Goal: Task Accomplishment & Management: Complete application form

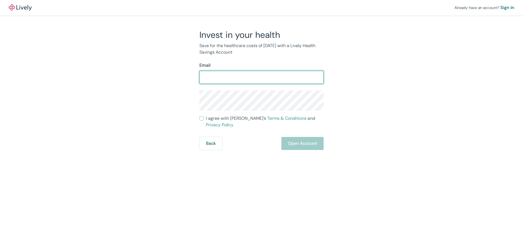
click at [244, 78] on input "Email" at bounding box center [261, 77] width 124 height 11
type input "[PERSON_NAME][EMAIL_ADDRESS][DOMAIN_NAME]"
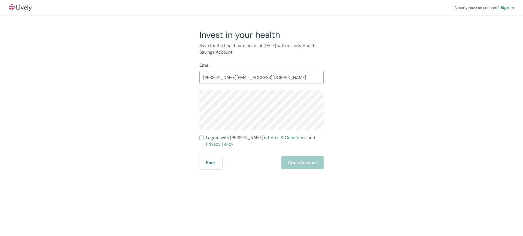
click at [203, 140] on label "I agree with Lively’s Terms & Conditions and Privacy Policy" at bounding box center [261, 141] width 124 height 13
click at [203, 140] on input "I agree with Lively’s Terms & Conditions and Privacy Policy" at bounding box center [201, 138] width 4 height 4
checkbox input "true"
click at [300, 158] on button "Open Account" at bounding box center [302, 162] width 42 height 13
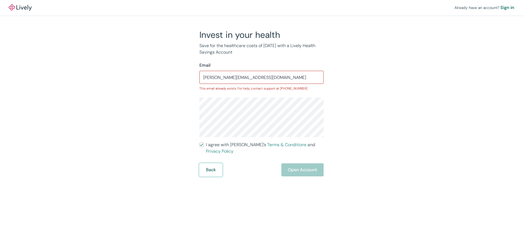
click at [209, 165] on button "Back" at bounding box center [210, 169] width 23 height 13
